Goal: Book appointment/travel/reservation

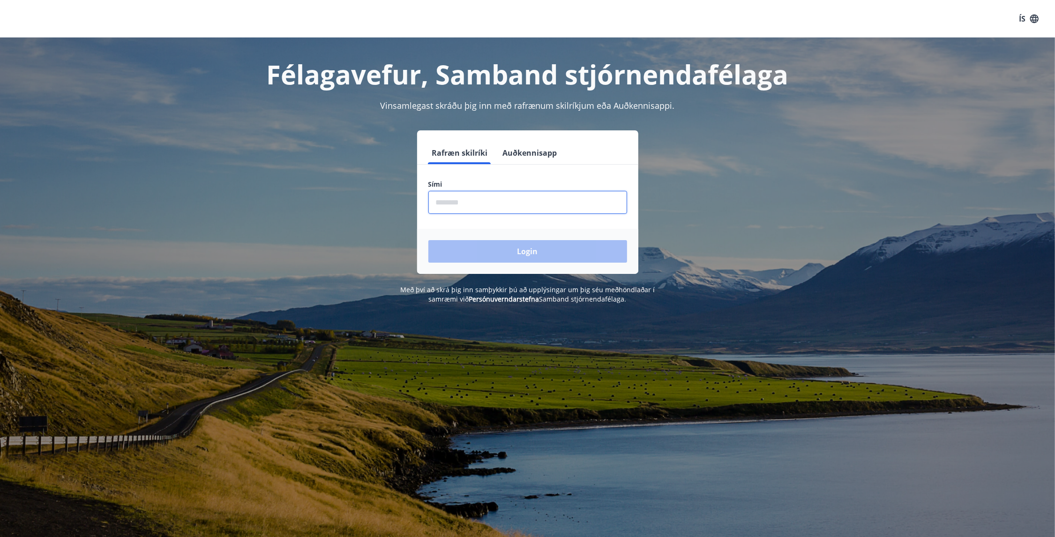
click at [502, 204] on input "phone" at bounding box center [527, 202] width 199 height 23
type input "********"
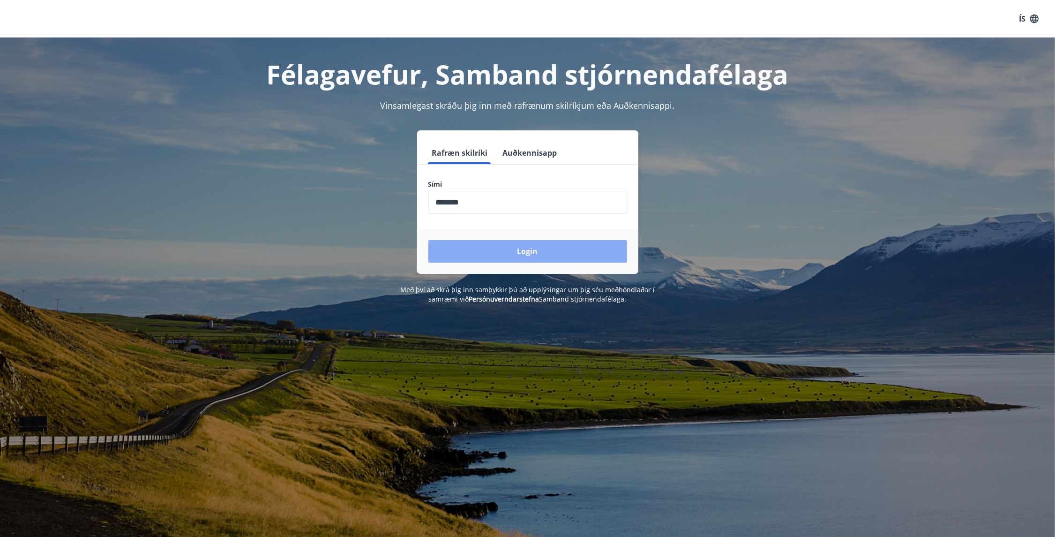
click at [500, 245] on button "Login" at bounding box center [527, 251] width 199 height 23
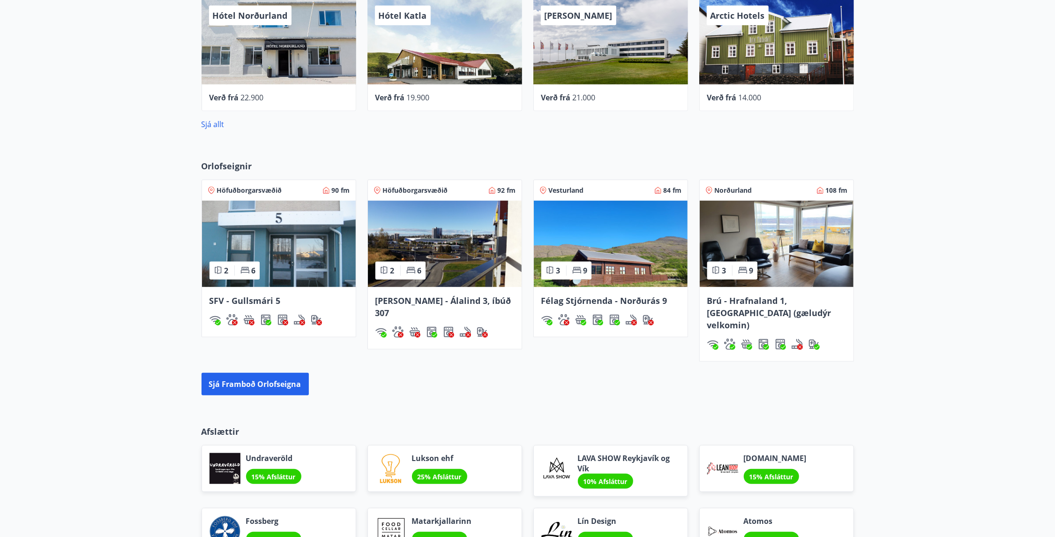
scroll to position [516, 0]
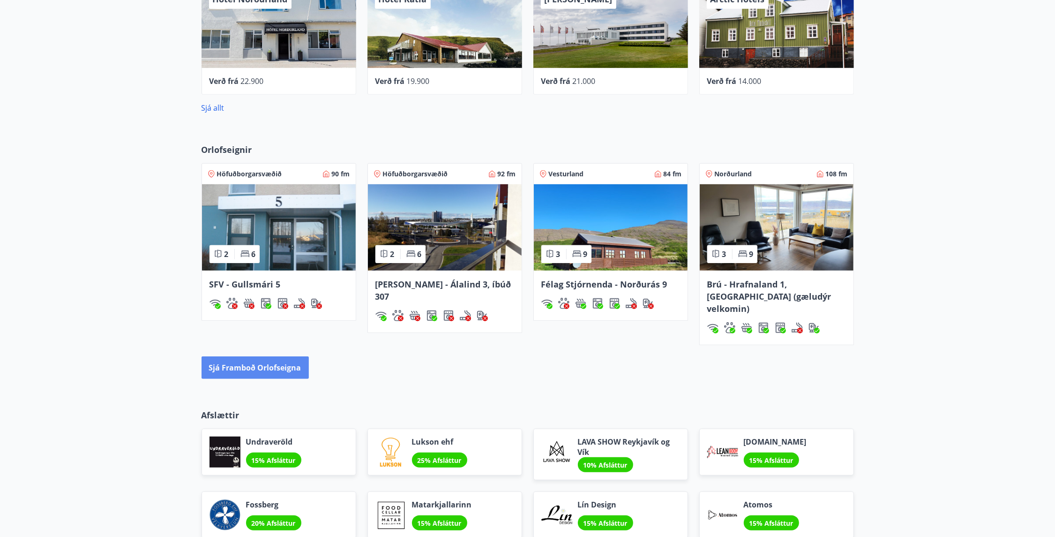
click at [240, 356] on button "Sjá framboð orlofseigna" at bounding box center [255, 367] width 107 height 23
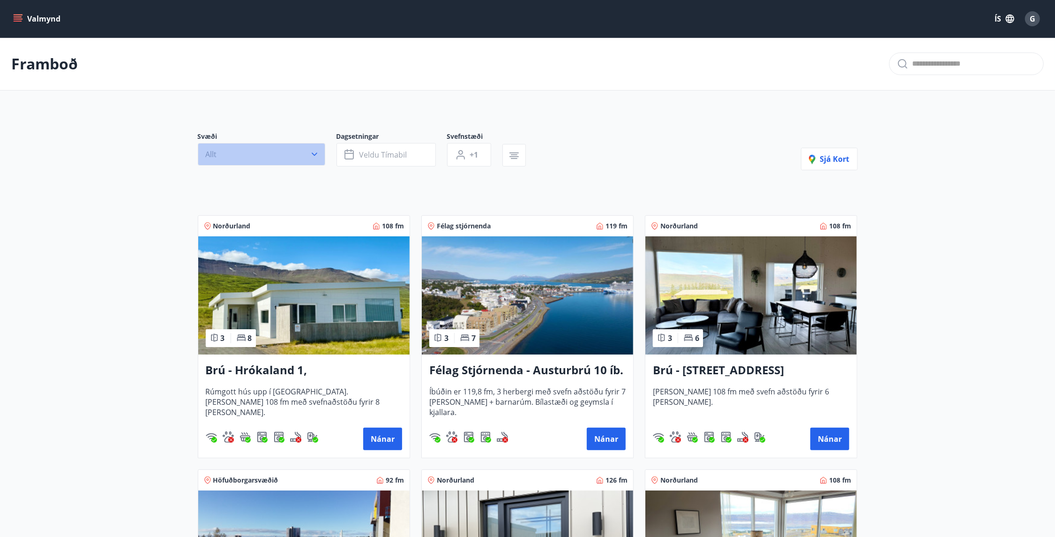
click at [319, 152] on button "Allt" at bounding box center [262, 154] width 128 height 23
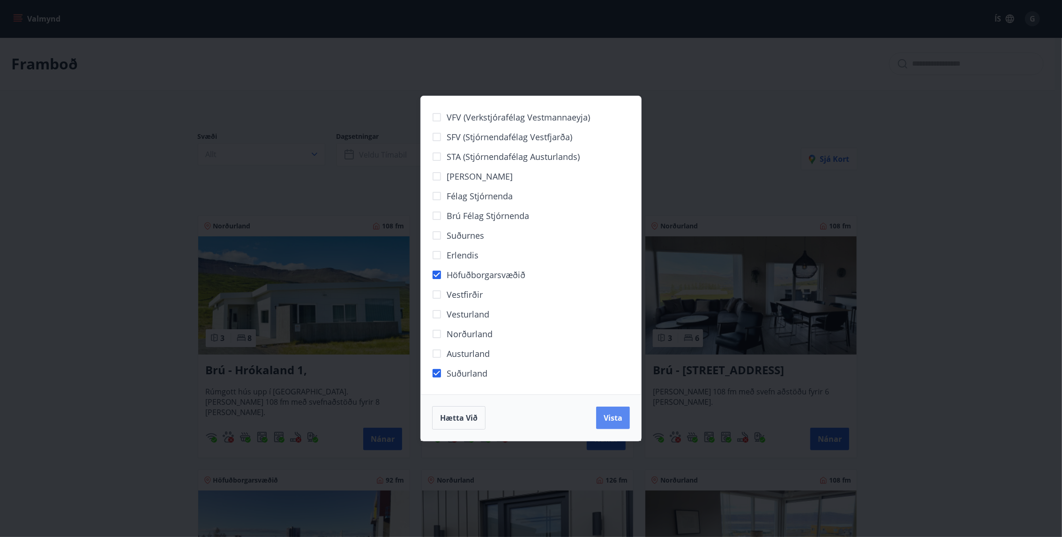
click at [612, 418] on span "Vista" at bounding box center [613, 418] width 19 height 10
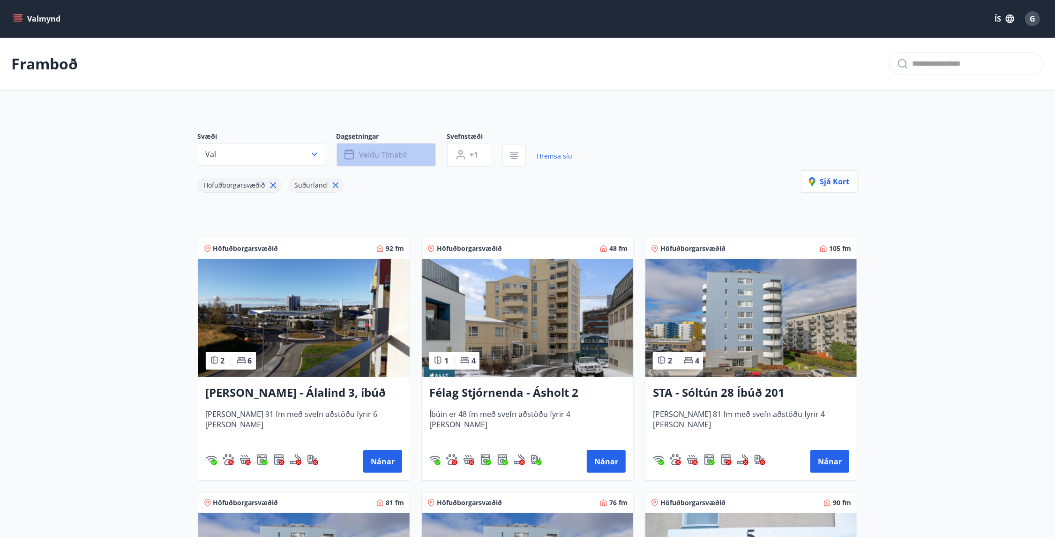
click at [398, 158] on span "Veldu tímabil" at bounding box center [384, 155] width 48 height 10
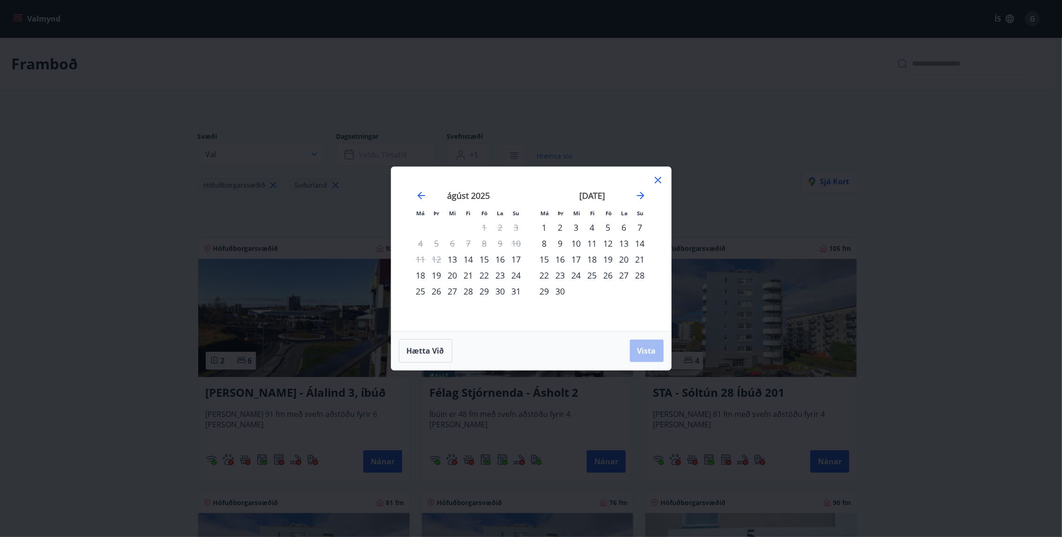
click at [487, 259] on div "15" at bounding box center [485, 259] width 16 height 16
click at [420, 277] on div "18" at bounding box center [421, 275] width 16 height 16
click at [640, 348] on span "Vista" at bounding box center [647, 350] width 19 height 10
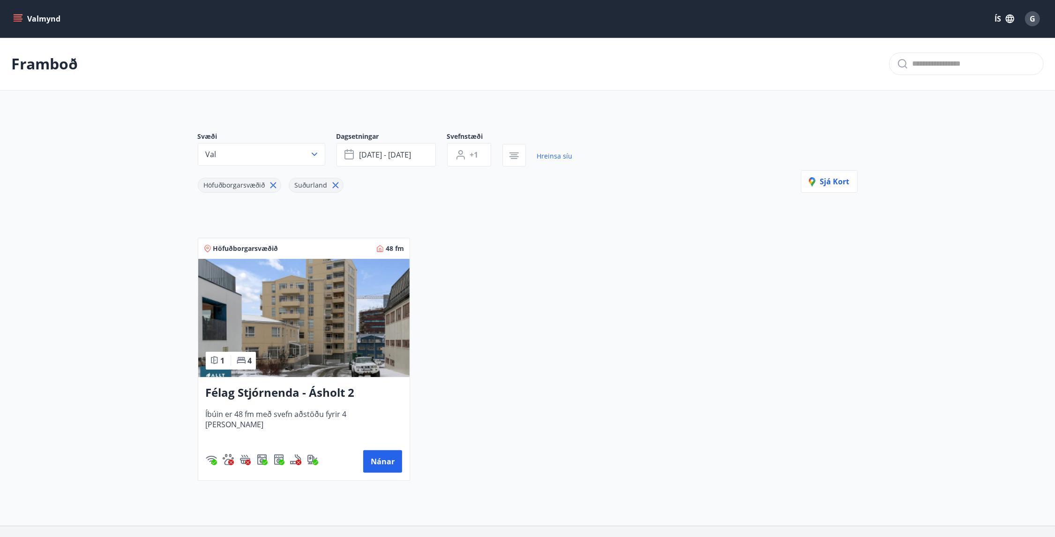
click at [316, 333] on img at bounding box center [303, 318] width 211 height 118
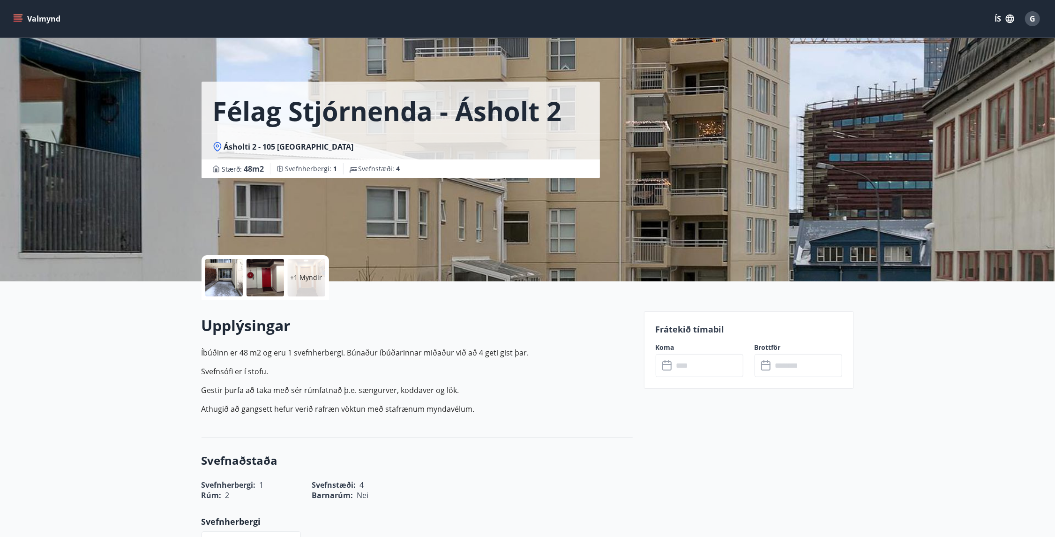
click at [292, 269] on div "+1 Myndir" at bounding box center [307, 278] width 38 height 38
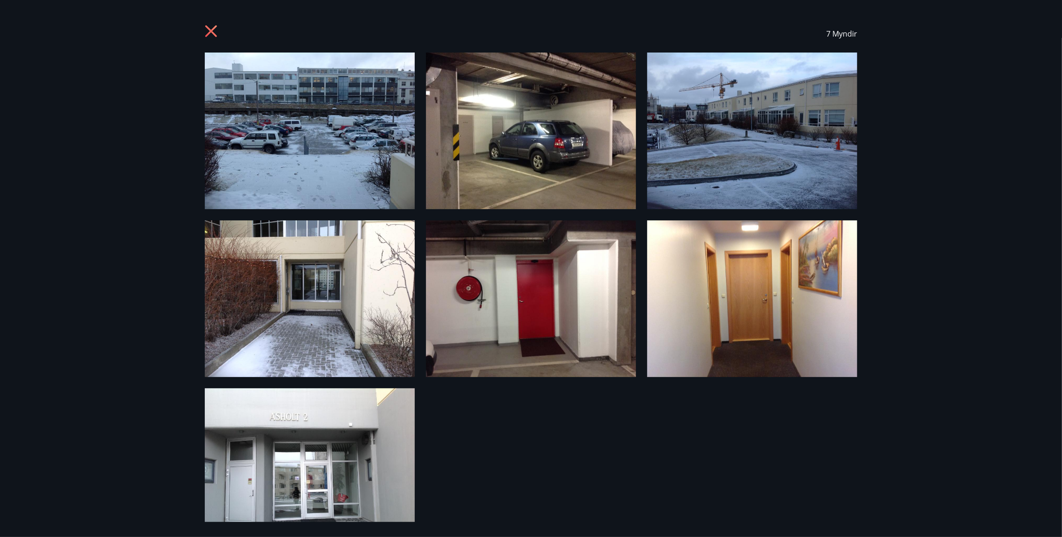
click at [953, 315] on div "7 Myndir" at bounding box center [531, 268] width 1062 height 537
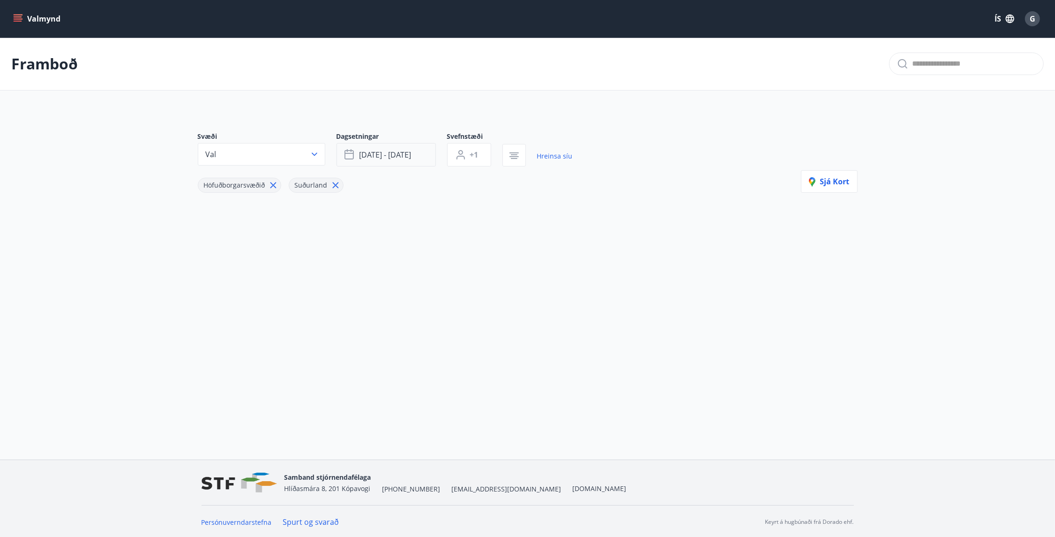
click at [428, 154] on button "[DATE] - [DATE]" at bounding box center [386, 154] width 99 height 23
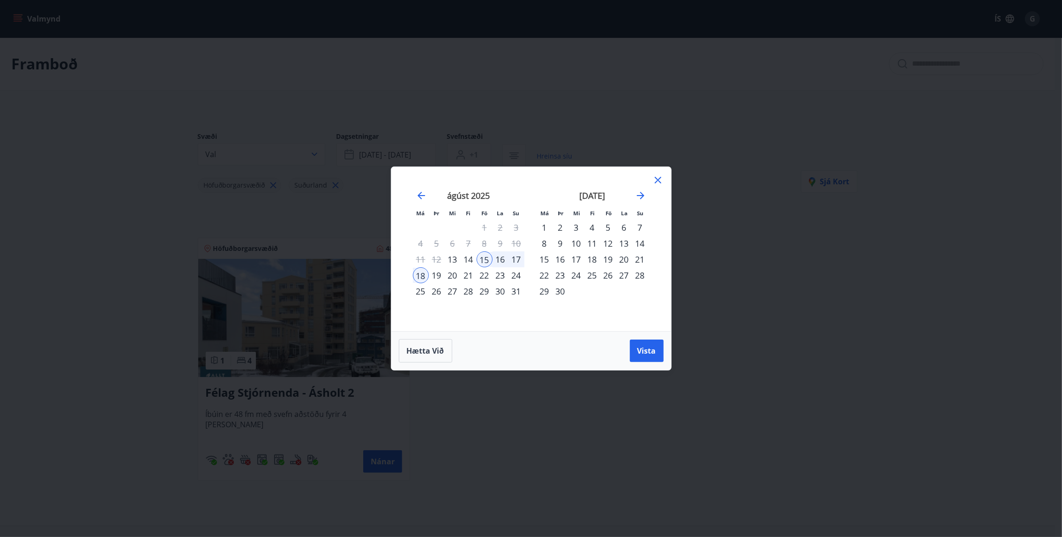
click at [656, 182] on icon at bounding box center [658, 180] width 7 height 7
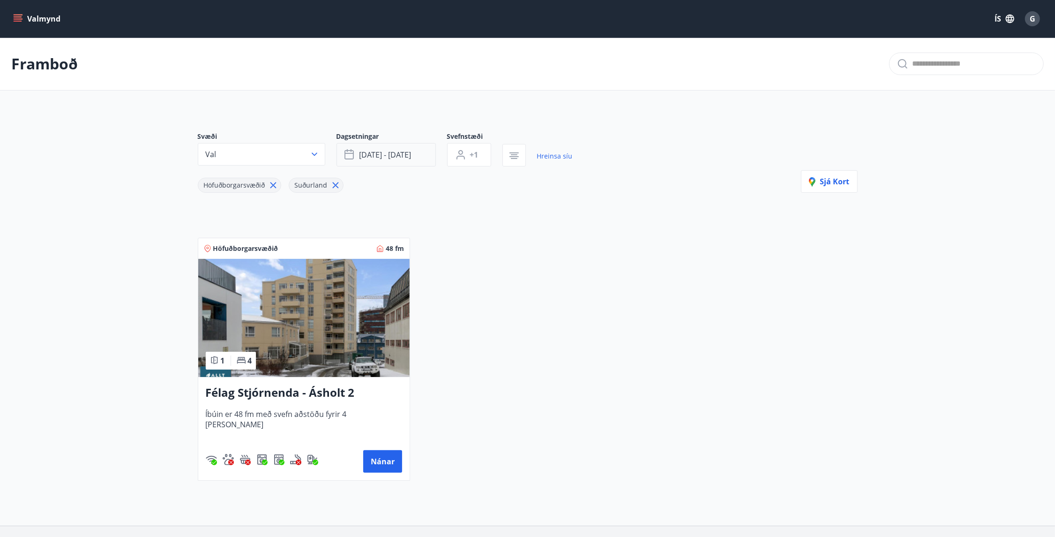
click at [432, 160] on button "[DATE] - [DATE]" at bounding box center [386, 154] width 99 height 23
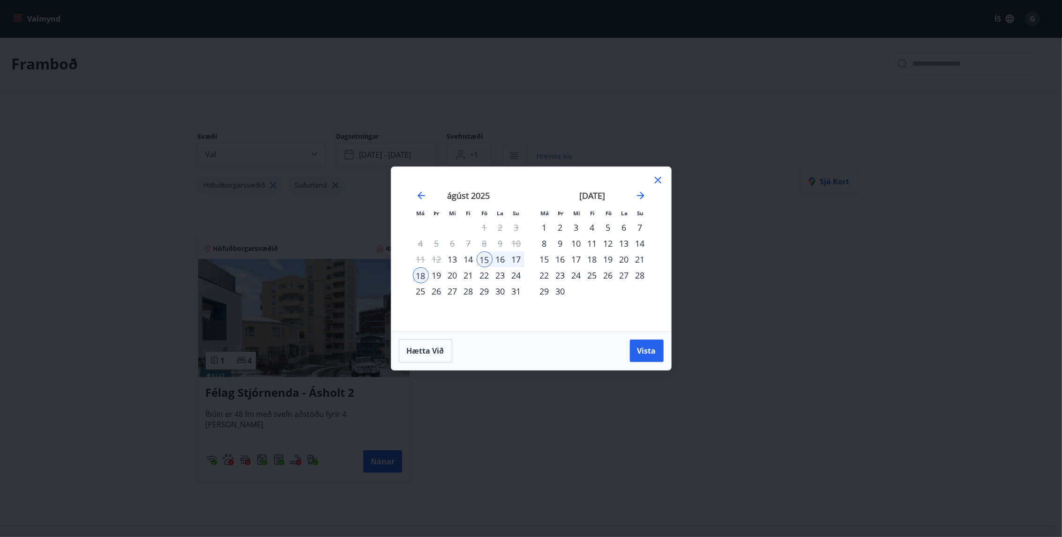
click at [600, 120] on div "Má Þr Mi Fi Fö La Su Má Þr Mi Fi Fö La Su [DATE] 1 2 3 4 5 6 7 8 9 10 11 12 13 …" at bounding box center [531, 268] width 1062 height 537
click at [555, 153] on div "Má Þr Mi Fi Fö La Su Má Þr Mi Fi Fö La Su [DATE] 1 2 3 4 5 6 7 8 9 10 11 12 13 …" at bounding box center [531, 268] width 1062 height 537
click at [656, 174] on icon at bounding box center [658, 179] width 11 height 11
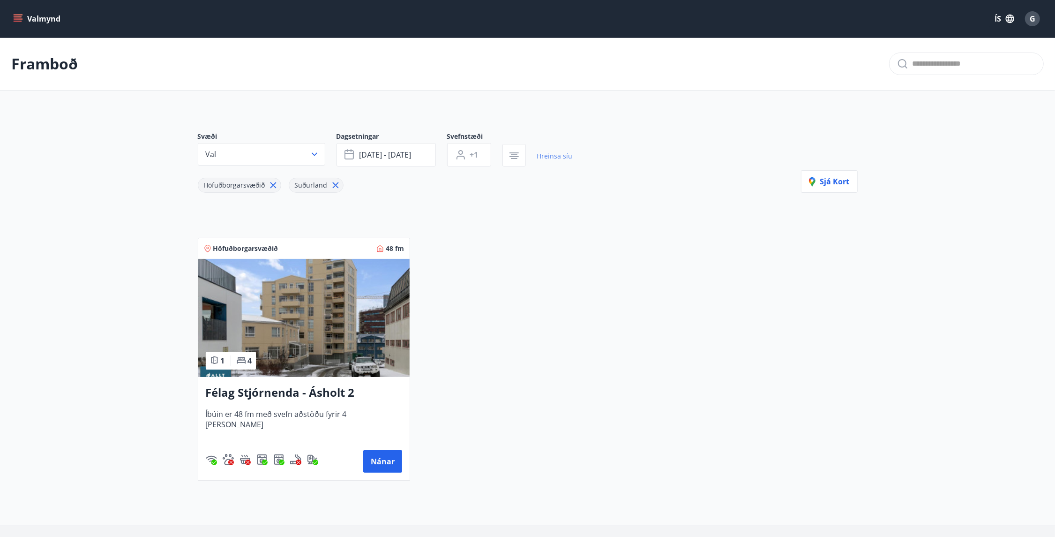
click at [543, 159] on link "Hreinsa síu" at bounding box center [555, 156] width 36 height 21
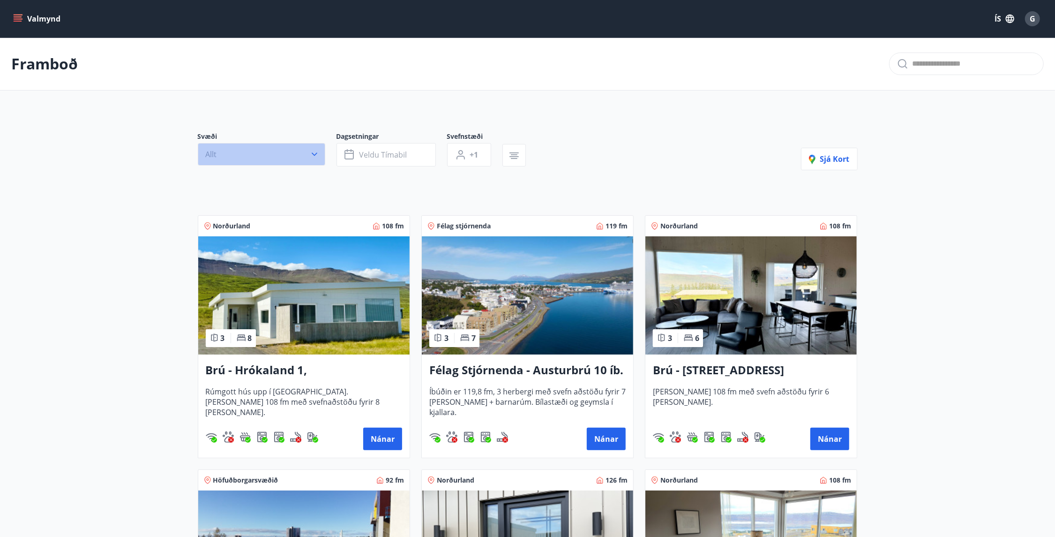
click at [256, 154] on button "Allt" at bounding box center [262, 154] width 128 height 23
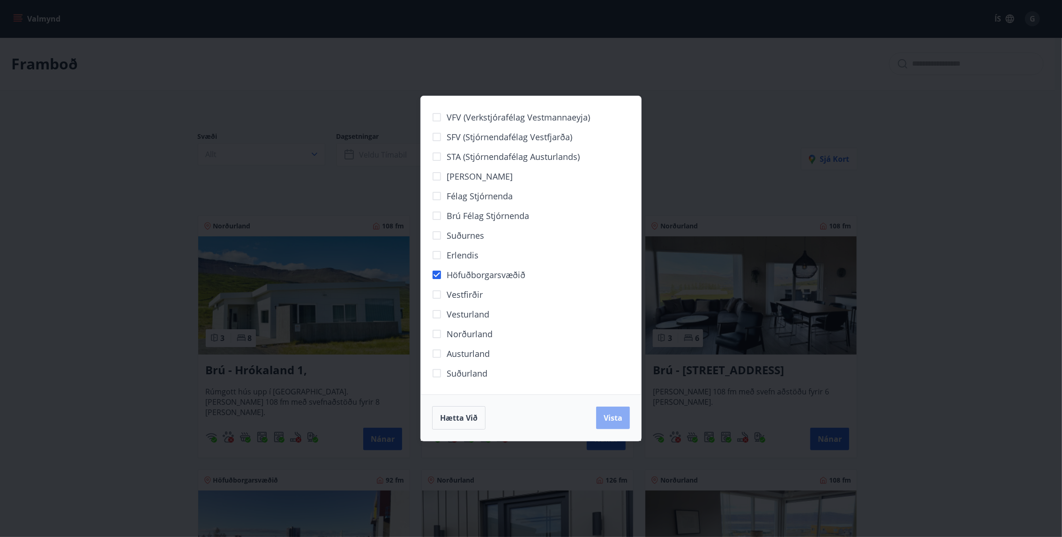
click at [620, 420] on span "Vista" at bounding box center [613, 418] width 19 height 10
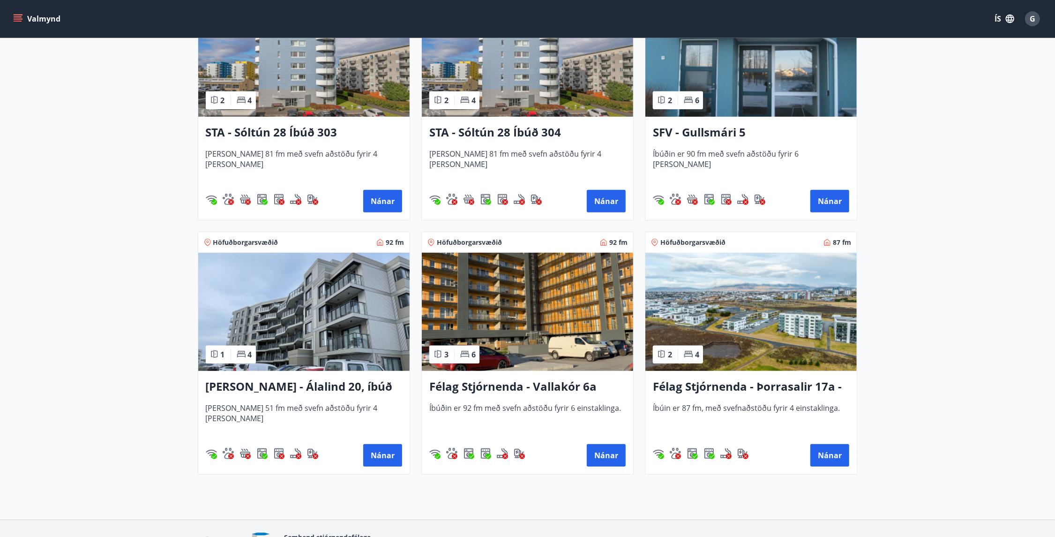
scroll to position [516, 0]
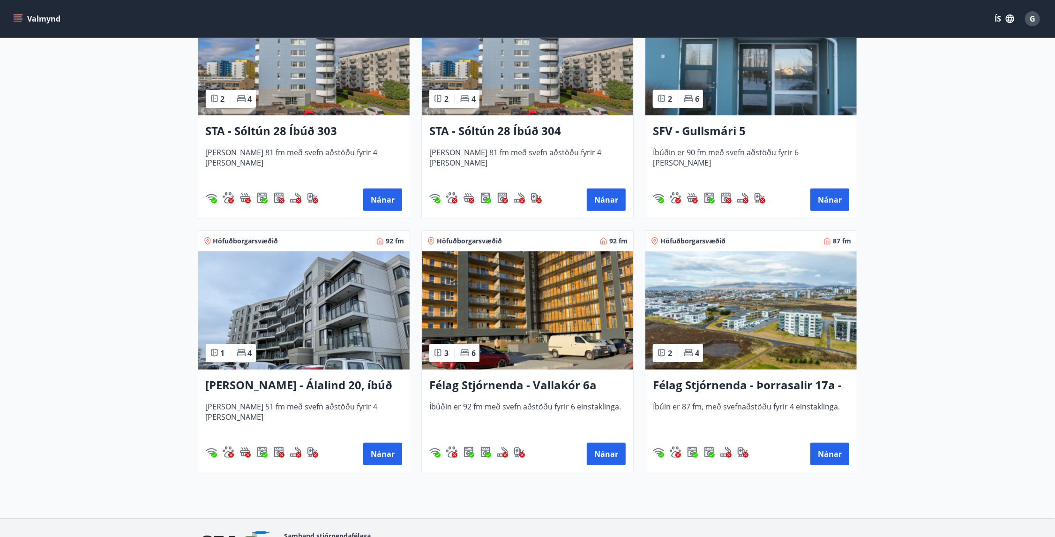
click at [519, 321] on img at bounding box center [527, 310] width 211 height 118
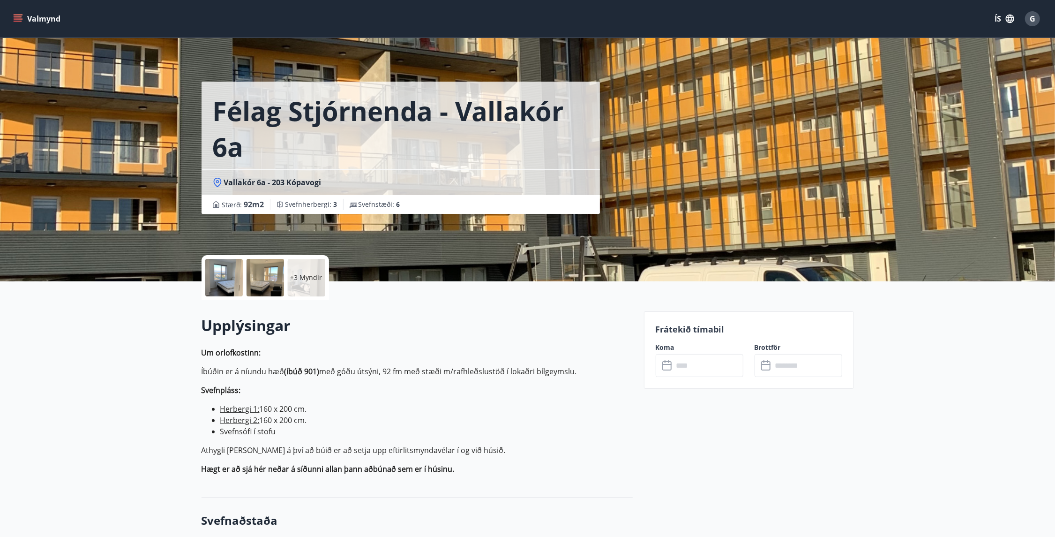
click at [268, 280] on div at bounding box center [266, 278] width 38 height 38
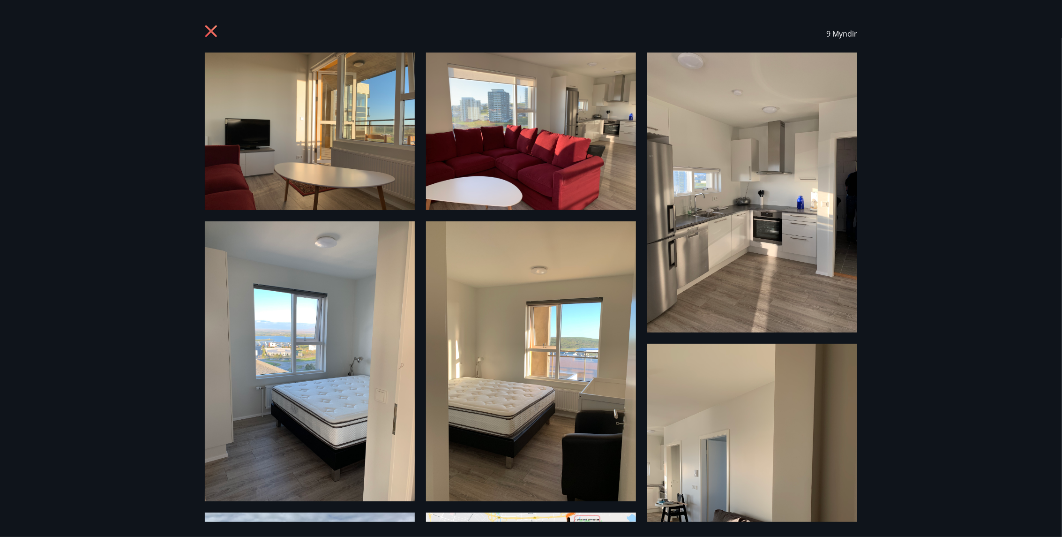
scroll to position [221, 0]
